Goal: Unclear

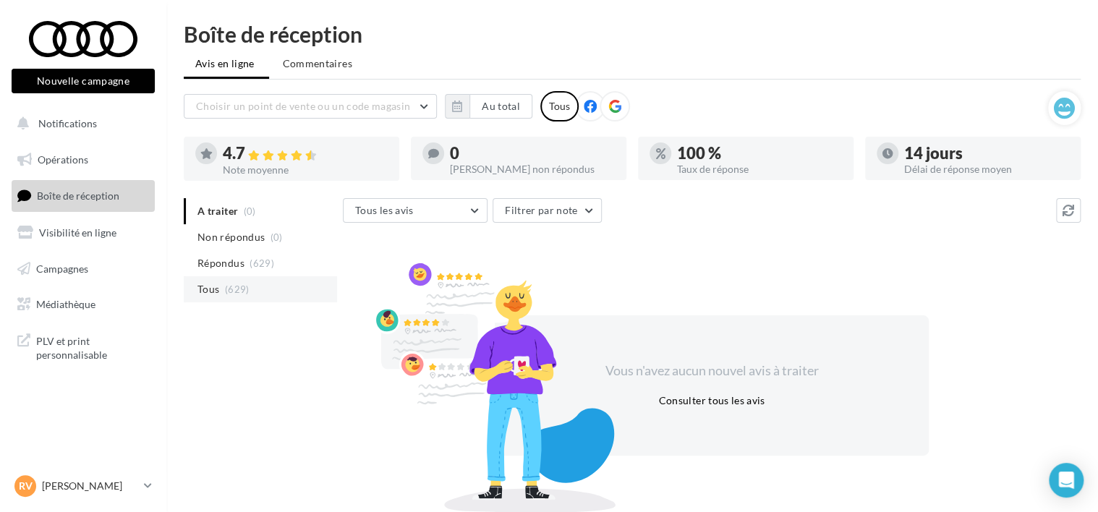
click at [230, 290] on span "(629)" at bounding box center [237, 289] width 25 height 12
